Goal: Navigation & Orientation: Go to known website

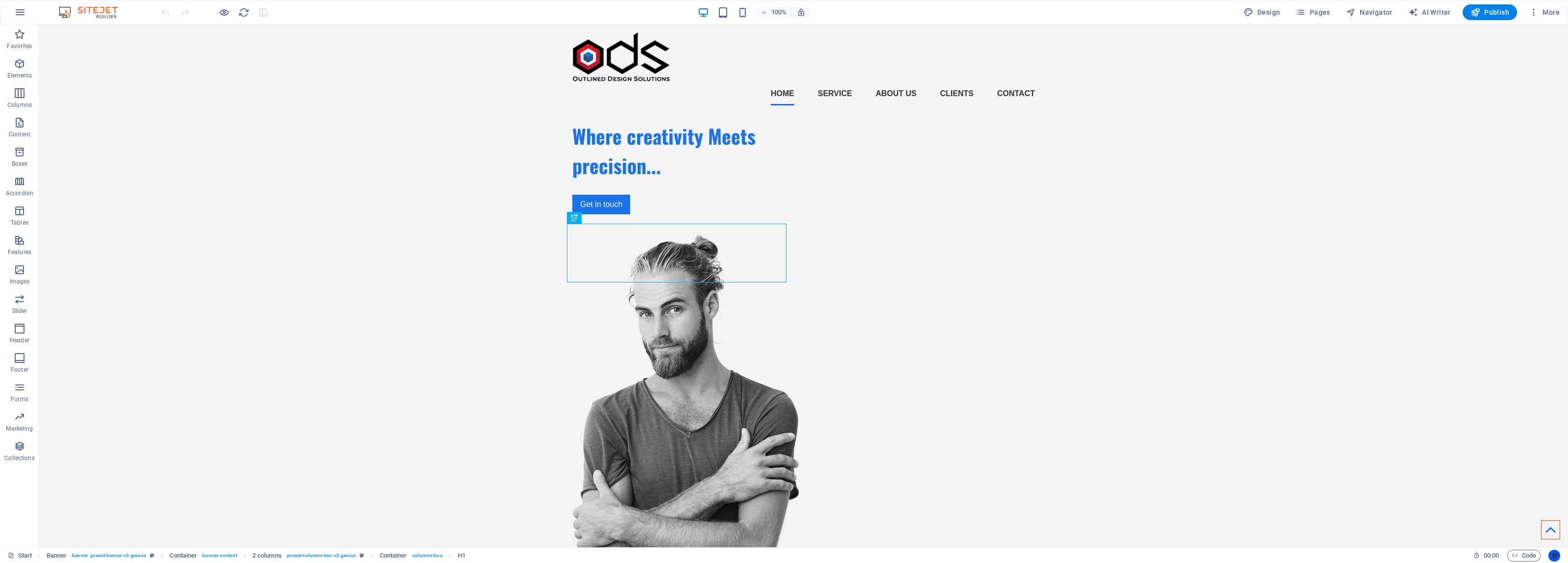
click at [0, 0] on icon "Usercentrics" at bounding box center [0, 0] width 0 height 0
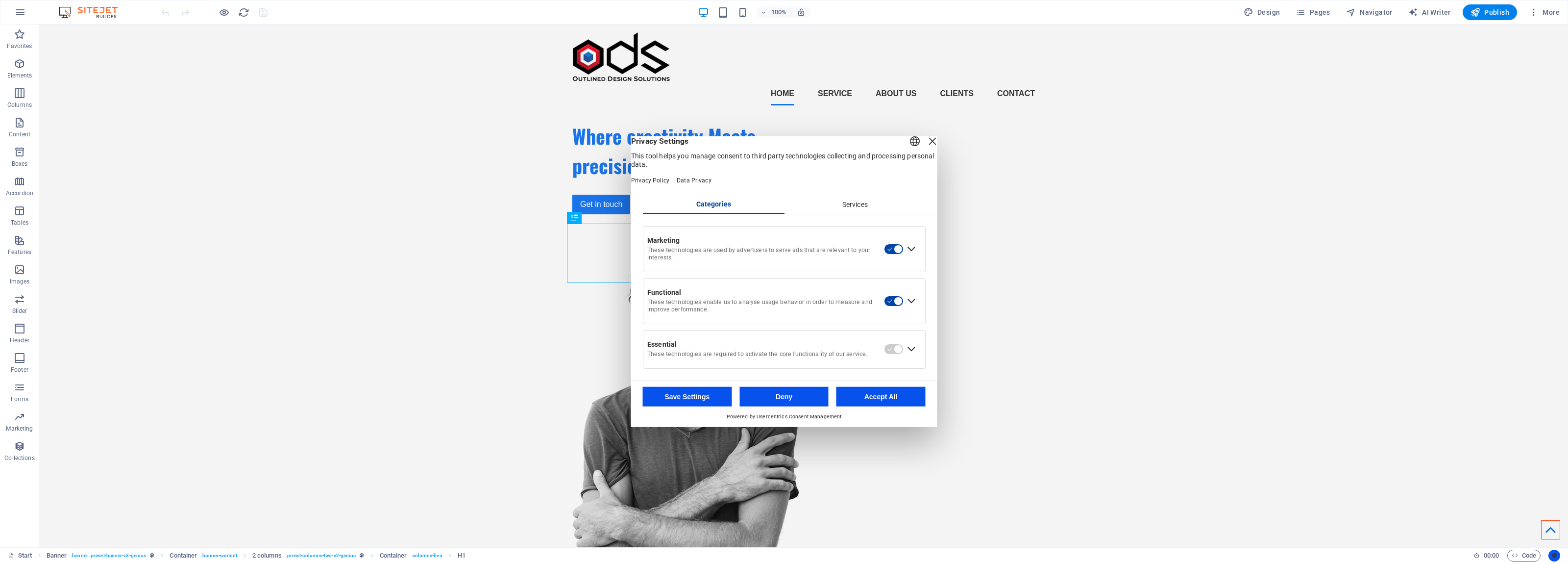
click at [0, 0] on icon "Usercentrics" at bounding box center [0, 0] width 0 height 0
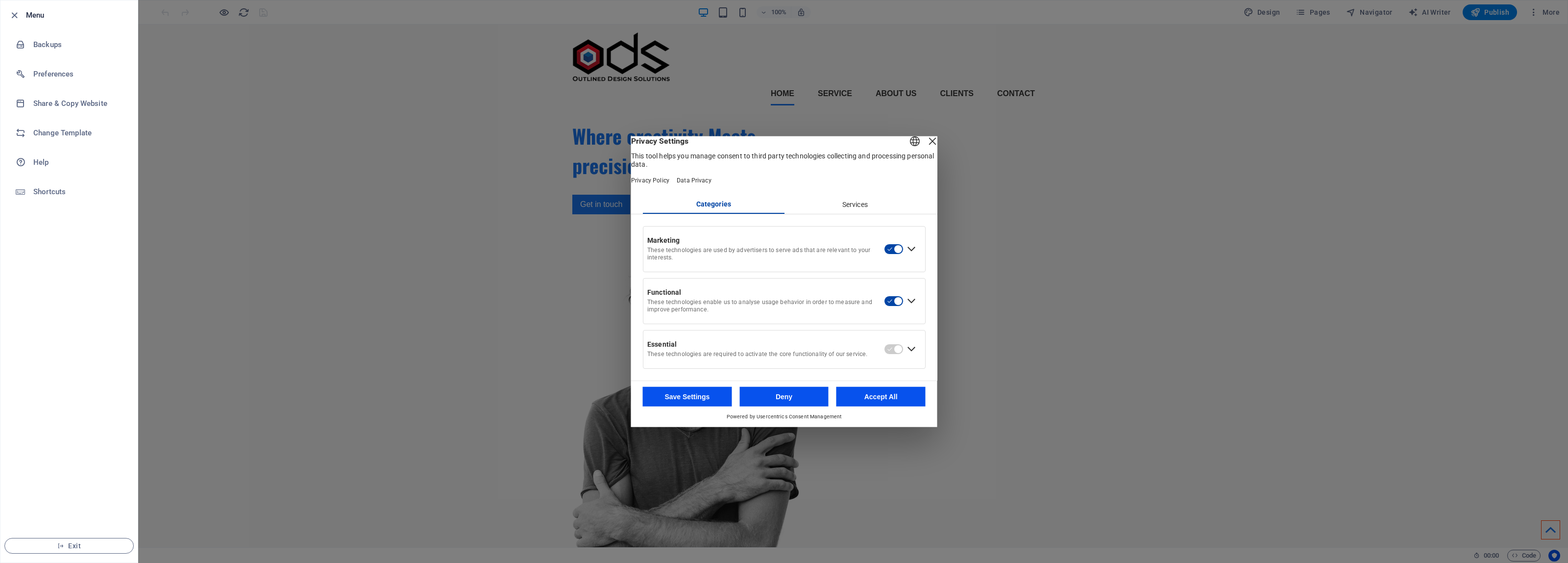
click at [49, 19] on h6 "Menu" at bounding box center [78, 15] width 104 height 11
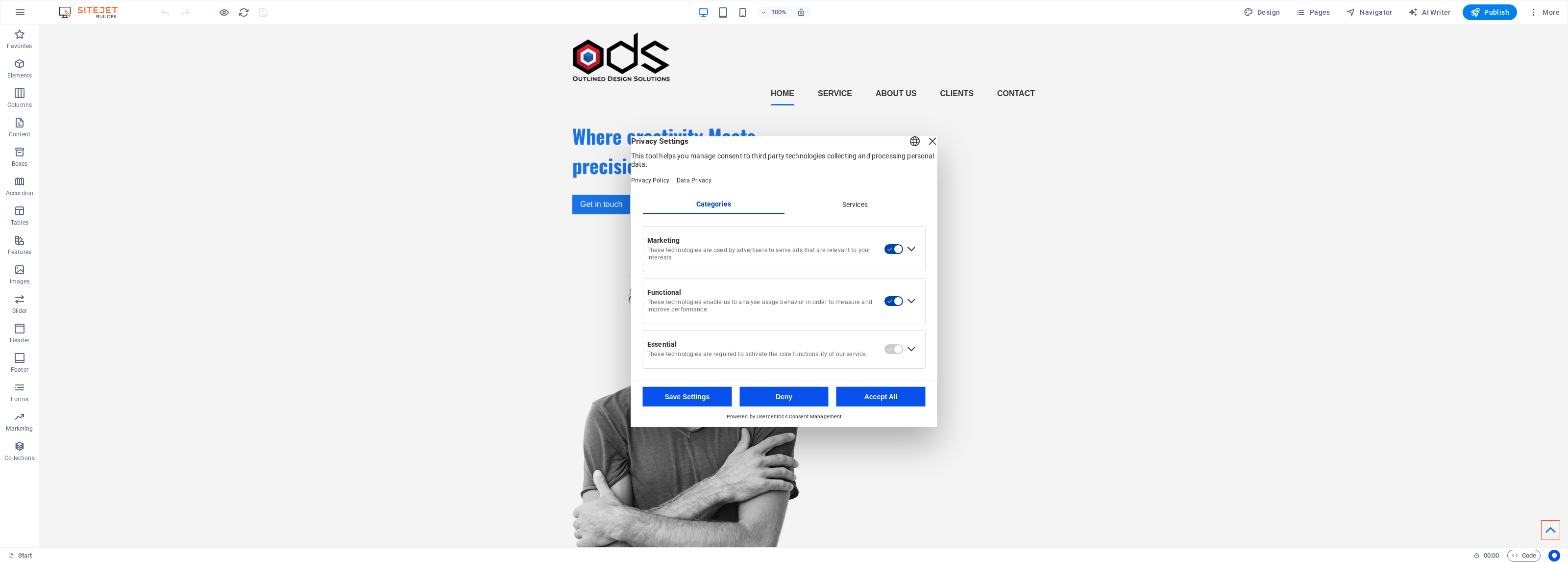
click at [1351, 131] on div at bounding box center [784, 281] width 1568 height 563
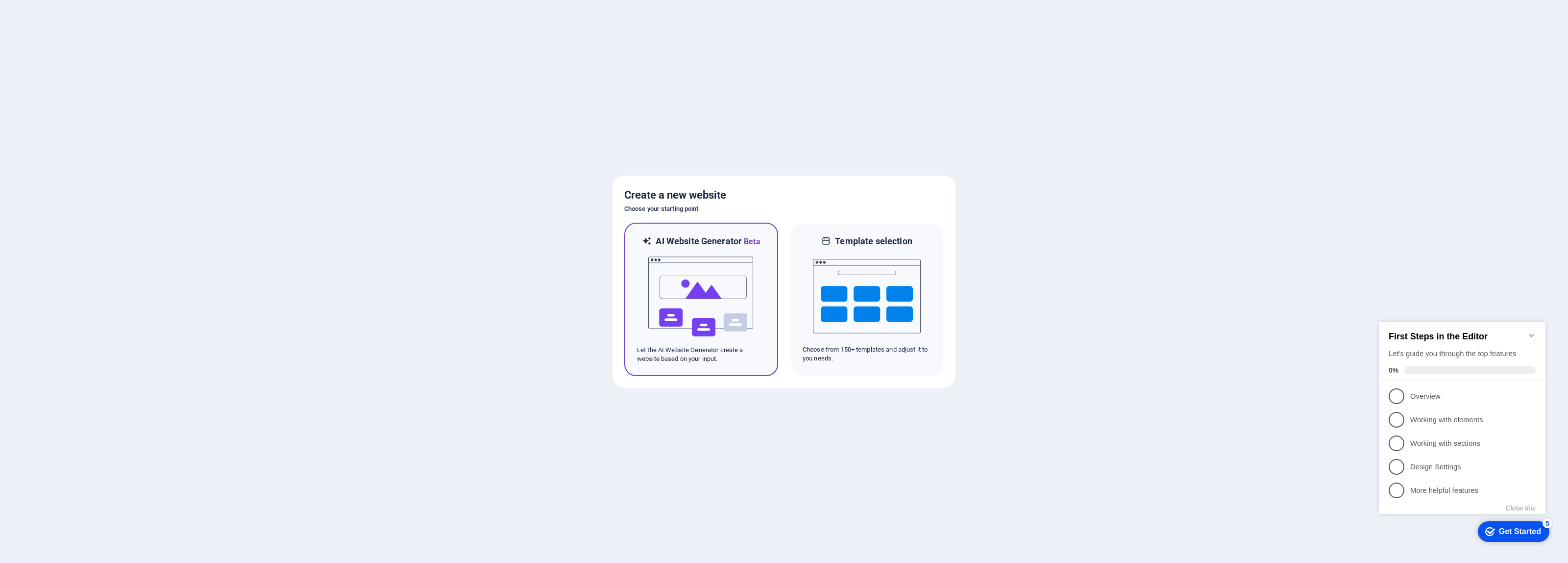
click at [710, 295] on img at bounding box center [701, 297] width 108 height 98
